Goal: Navigation & Orientation: Find specific page/section

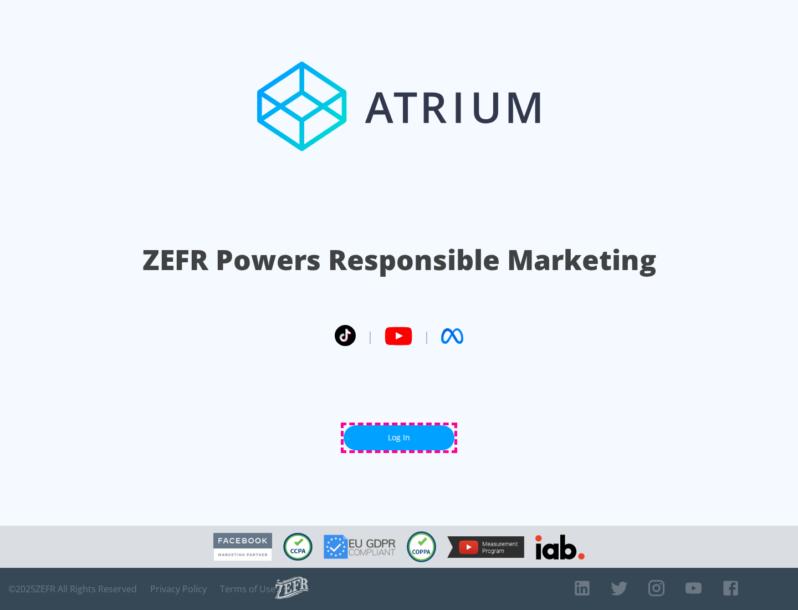
click at [399, 437] on link "Log In" at bounding box center [399, 437] width 111 height 25
